Goal: Find specific page/section: Find specific page/section

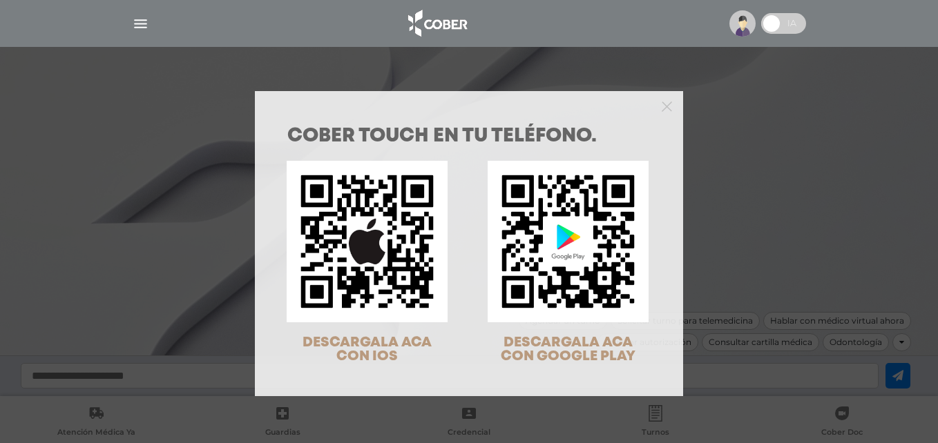
drag, startPoint x: 0, startPoint y: 0, endPoint x: 139, endPoint y: 23, distance: 141.5
click at [139, 23] on div "COBER TOUCH en tu teléfono. DESCARGALA ACA CON IOS DESCARGALA ACA CON GOOGLE PL…" at bounding box center [469, 221] width 938 height 443
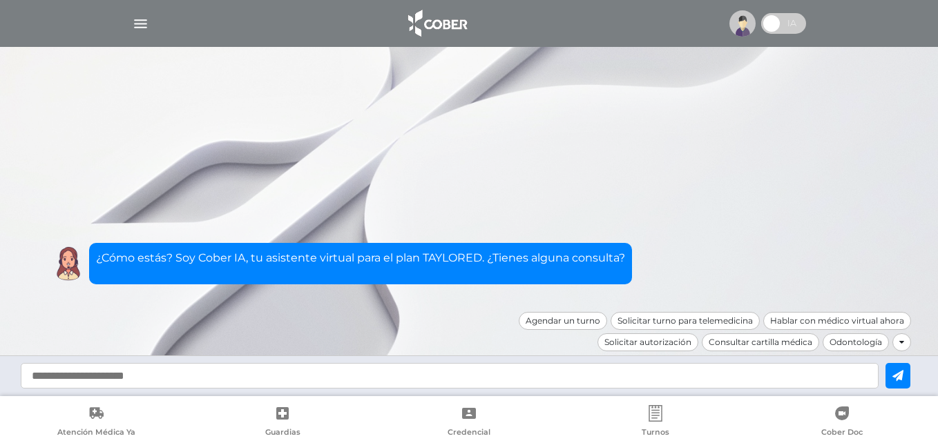
click at [139, 23] on img "button" at bounding box center [140, 23] width 17 height 17
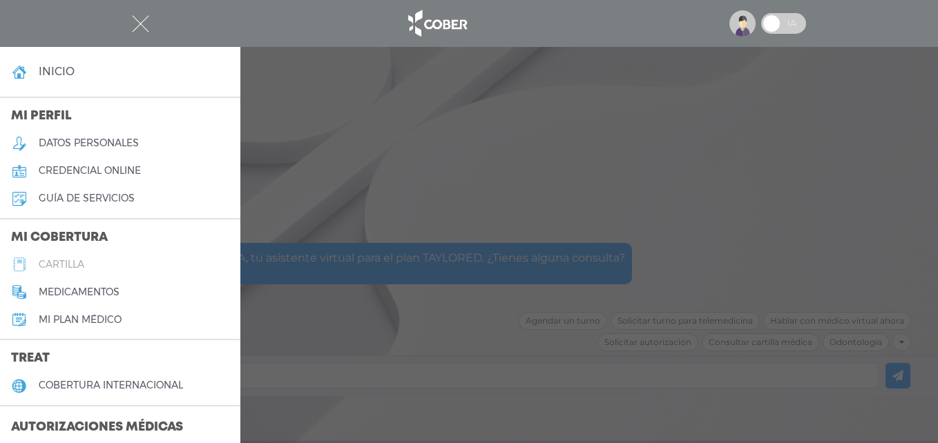
click at [112, 260] on link "cartilla" at bounding box center [120, 265] width 240 height 28
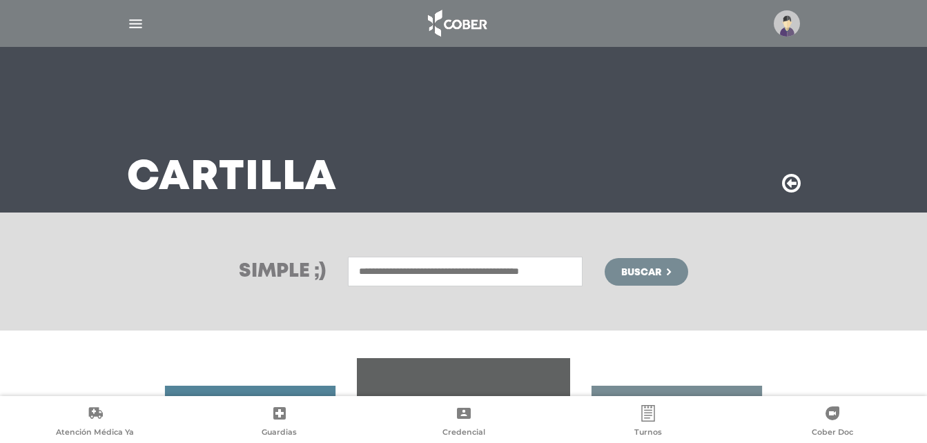
click at [468, 271] on input "text" at bounding box center [465, 272] width 235 height 30
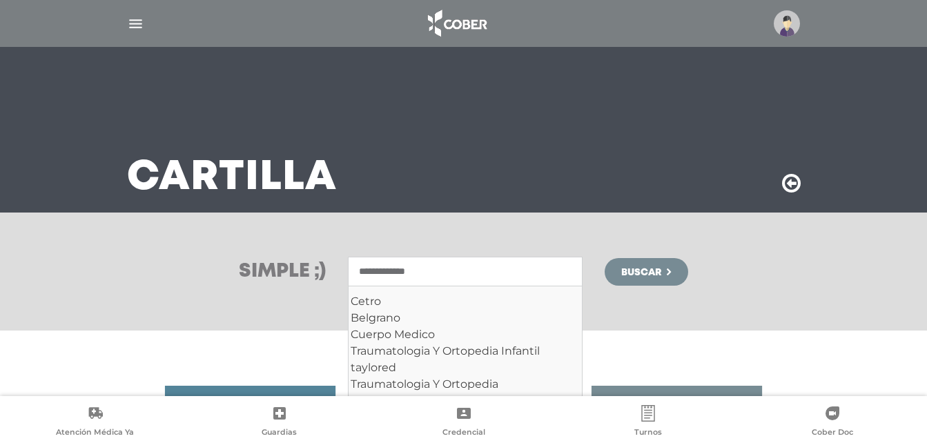
type input "**********"
click at [605, 258] on button "Buscar" at bounding box center [646, 272] width 83 height 28
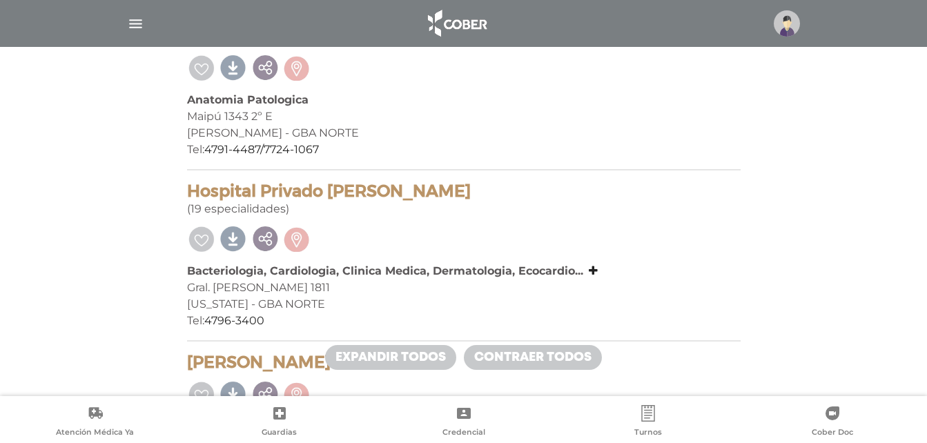
scroll to position [483, 0]
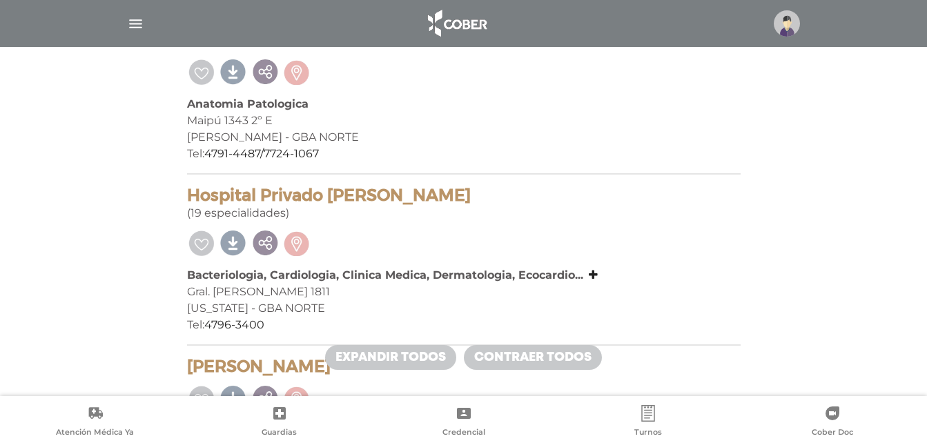
click at [569, 148] on div "Falcoff Nora Anatomia Patologica [STREET_ADDRESS][PERSON_NAME] Tel: [PHONE_NUMB…" at bounding box center [464, 102] width 554 height 144
